Goal: Task Accomplishment & Management: Manage account settings

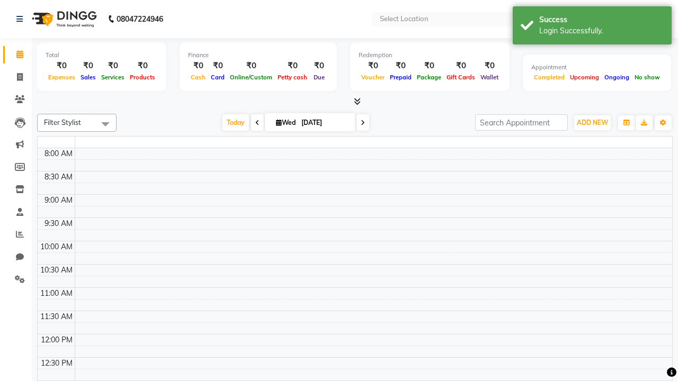
select select "en"
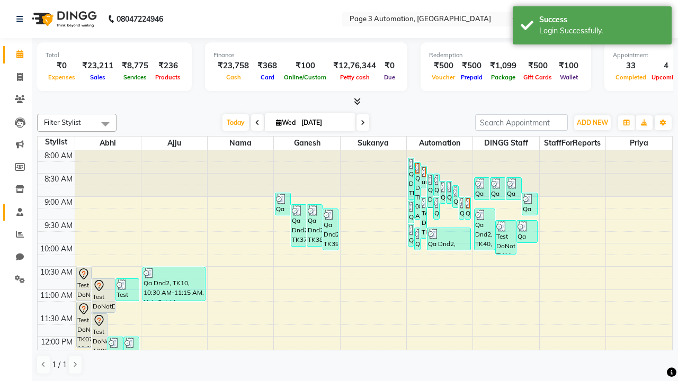
click at [16, 212] on span at bounding box center [20, 213] width 19 height 12
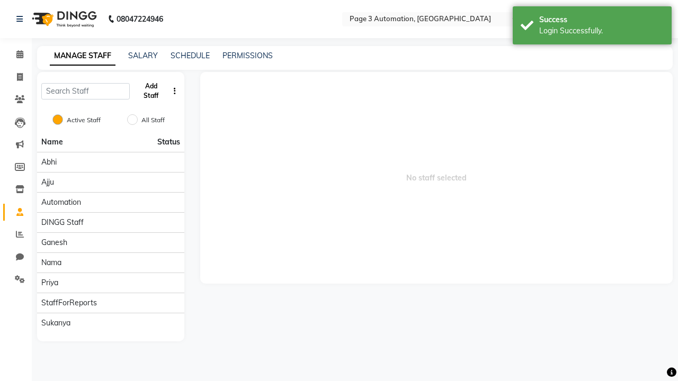
click at [151, 91] on button "Add Staff" at bounding box center [151, 91] width 34 height 28
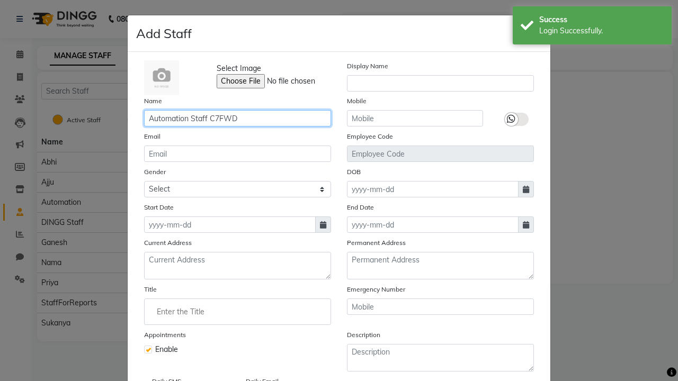
type input "Automation Staff C7FWD"
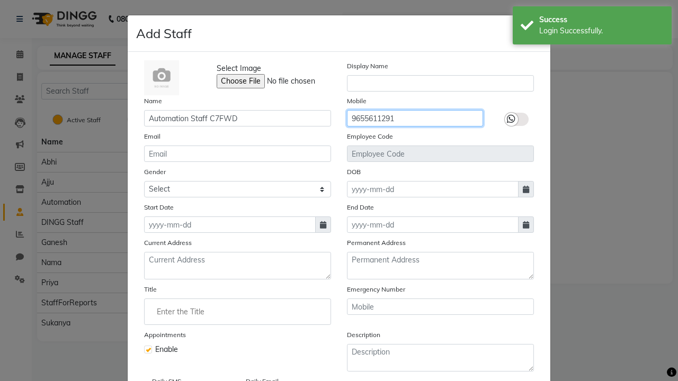
type input "9655611291"
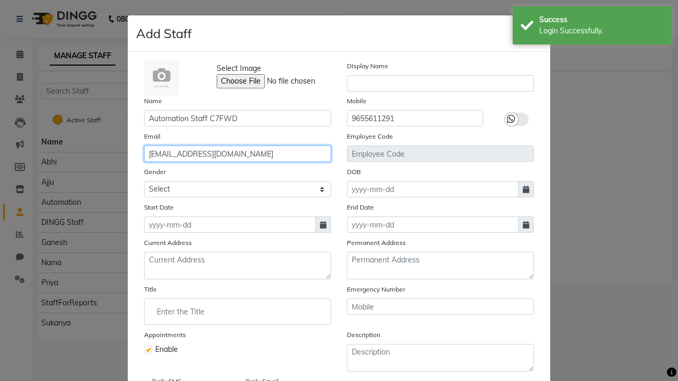
type input "[EMAIL_ADDRESS][DOMAIN_NAME]"
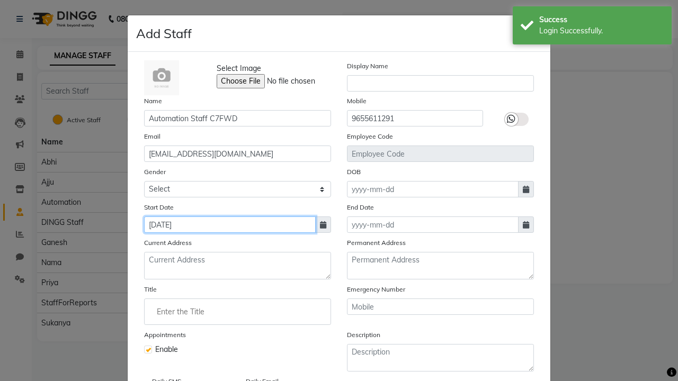
type input "[DATE]"
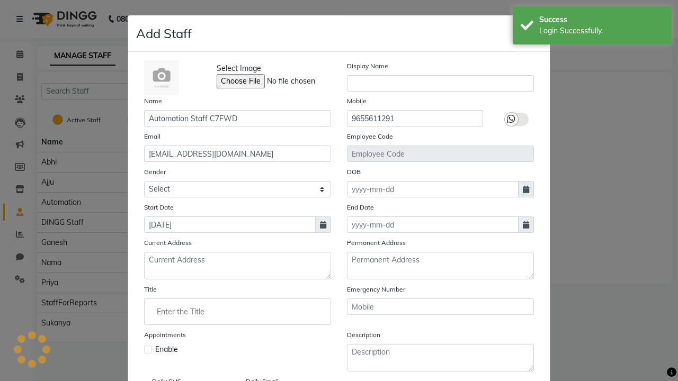
checkbox input "false"
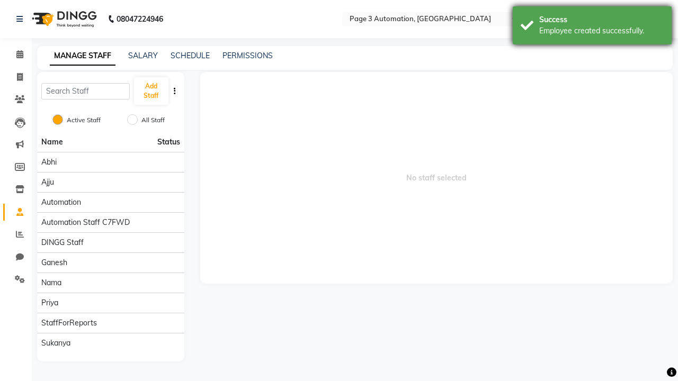
click at [592, 27] on div "Employee created successfully." at bounding box center [601, 30] width 124 height 11
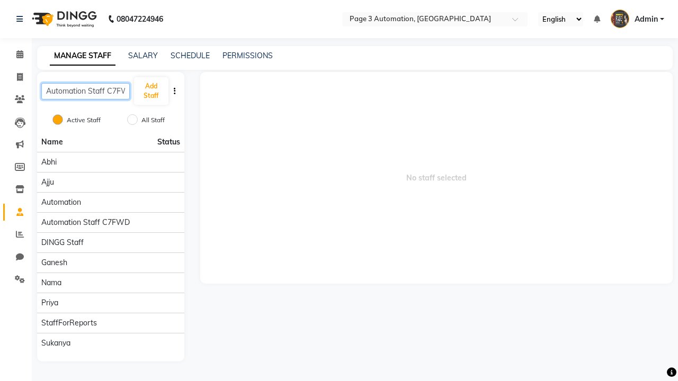
scroll to position [0, 10]
type input "Automation Staff C7FWD"
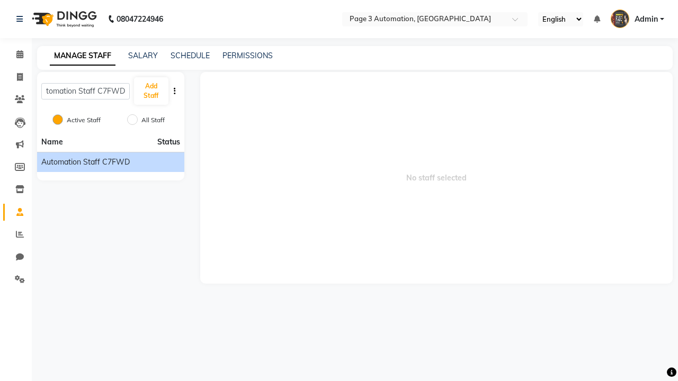
click at [110, 162] on span "Automation Staff C7FWD" at bounding box center [85, 162] width 88 height 11
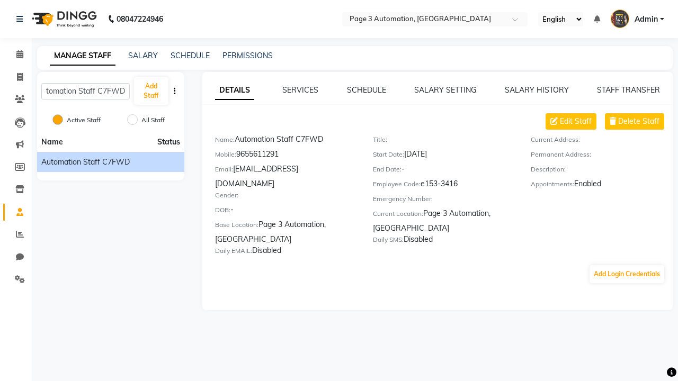
scroll to position [0, 0]
click at [576, 121] on span "Edit Staff" at bounding box center [576, 121] width 32 height 11
select select "[DEMOGRAPHIC_DATA]"
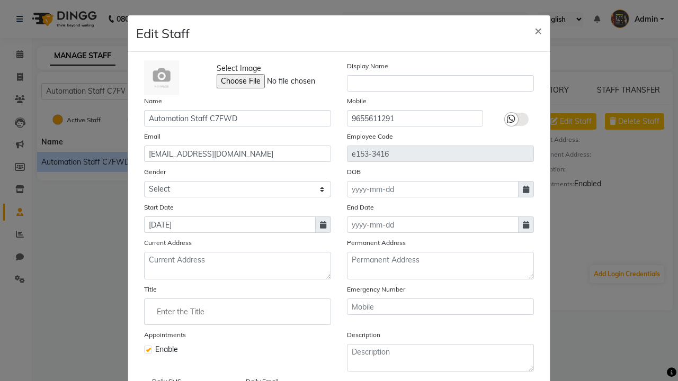
select select
checkbox input "false"
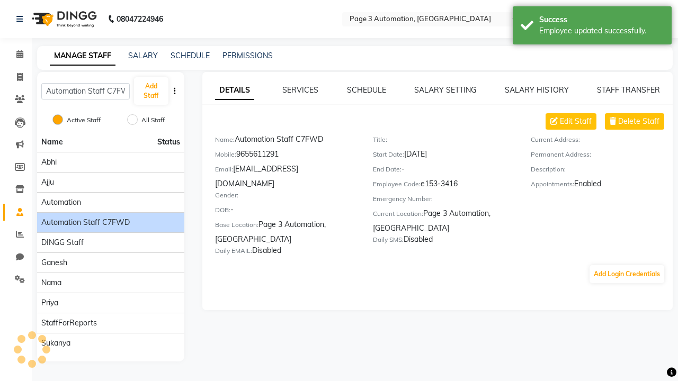
scroll to position [59, 0]
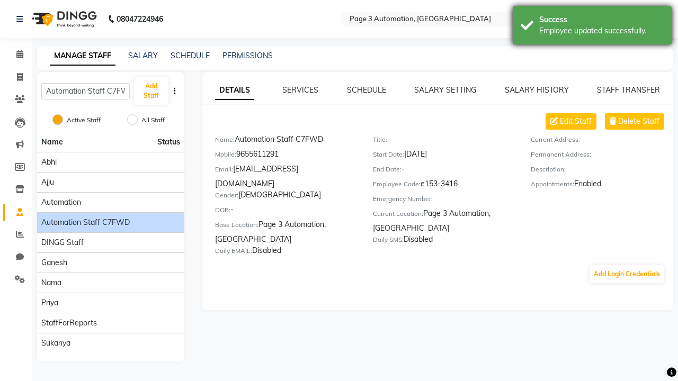
click at [592, 27] on div "Employee updated successfully." at bounding box center [601, 30] width 124 height 11
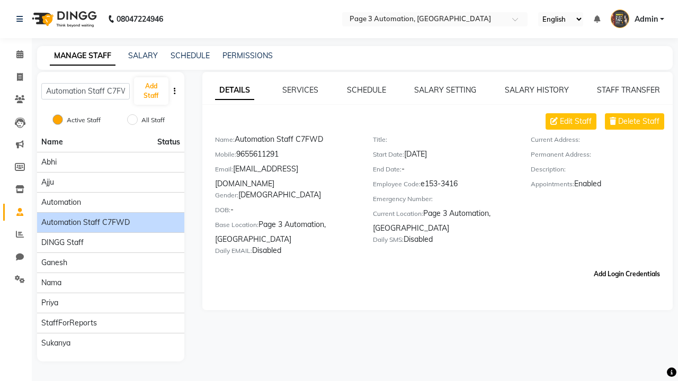
click at [627, 265] on button "Add Login Credentials" at bounding box center [627, 274] width 75 height 18
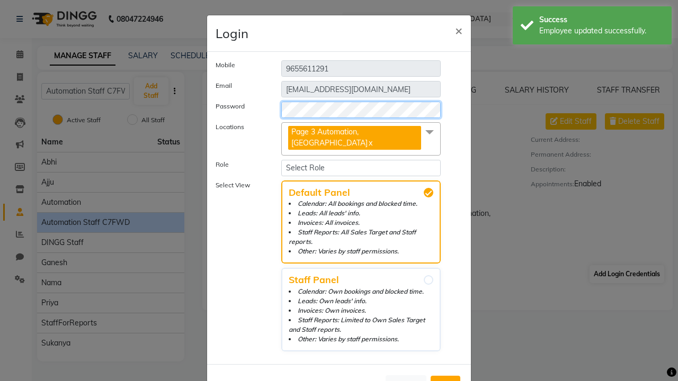
select select "4944"
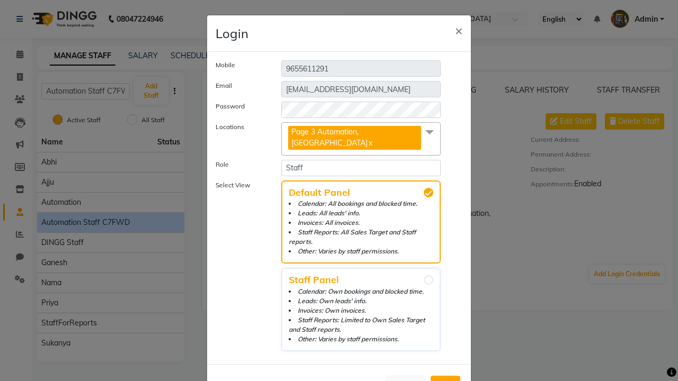
click at [446, 380] on span "Add" at bounding box center [445, 385] width 17 height 11
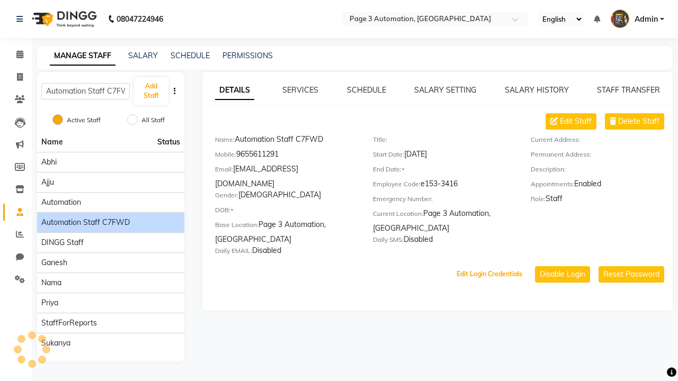
scroll to position [29, 0]
click at [489, 265] on button "Edit Login Credentials" at bounding box center [489, 274] width 74 height 18
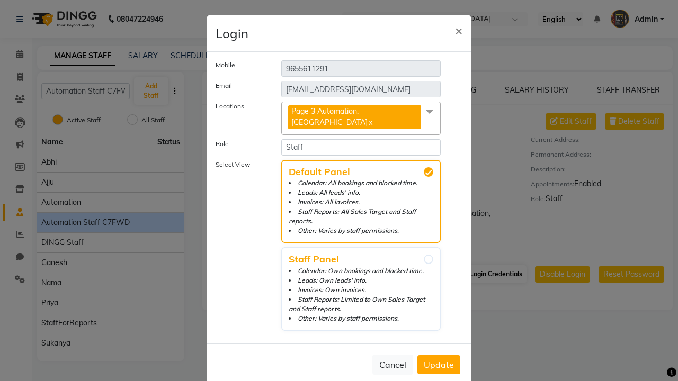
select select "5477"
click at [439, 360] on span "Update" at bounding box center [439, 365] width 30 height 11
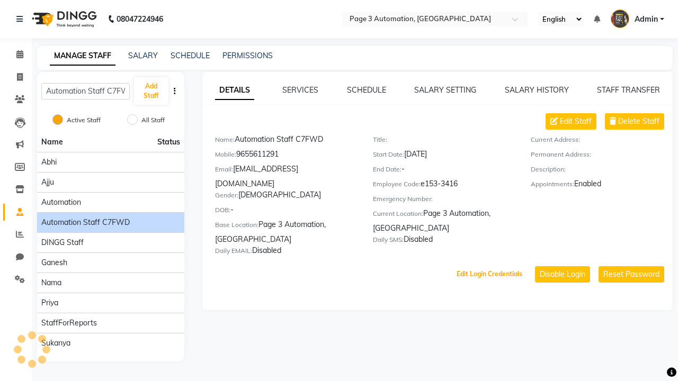
scroll to position [8, 0]
click at [631, 266] on button "Reset Password" at bounding box center [632, 274] width 66 height 16
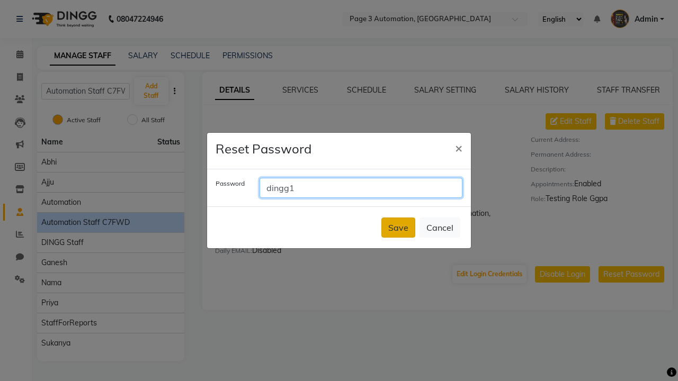
type input "dingg1"
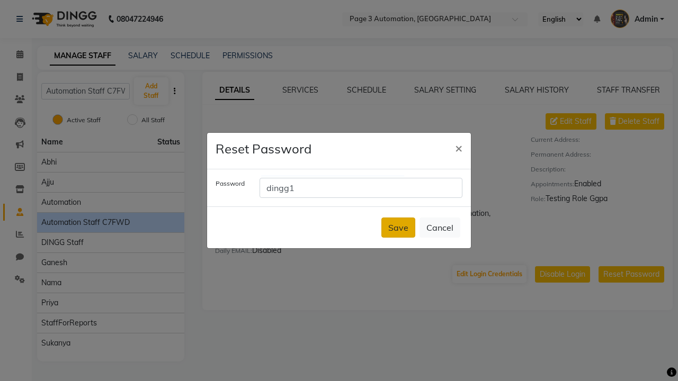
click at [398, 228] on button "Save" at bounding box center [398, 228] width 34 height 20
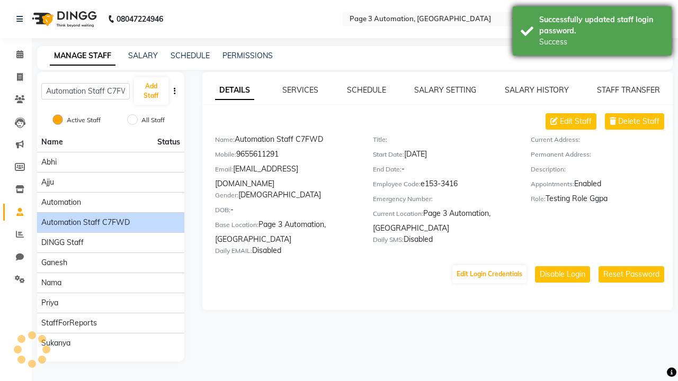
click at [592, 32] on div "Successfully updated staff login password." at bounding box center [601, 25] width 124 height 22
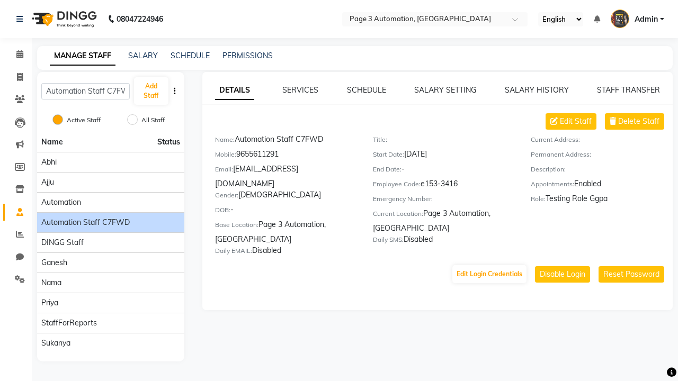
click at [234, 90] on link "DETAILS" at bounding box center [234, 90] width 39 height 19
click at [639, 121] on span "Delete Staff" at bounding box center [638, 121] width 41 height 11
